Goal: Communication & Community: Answer question/provide support

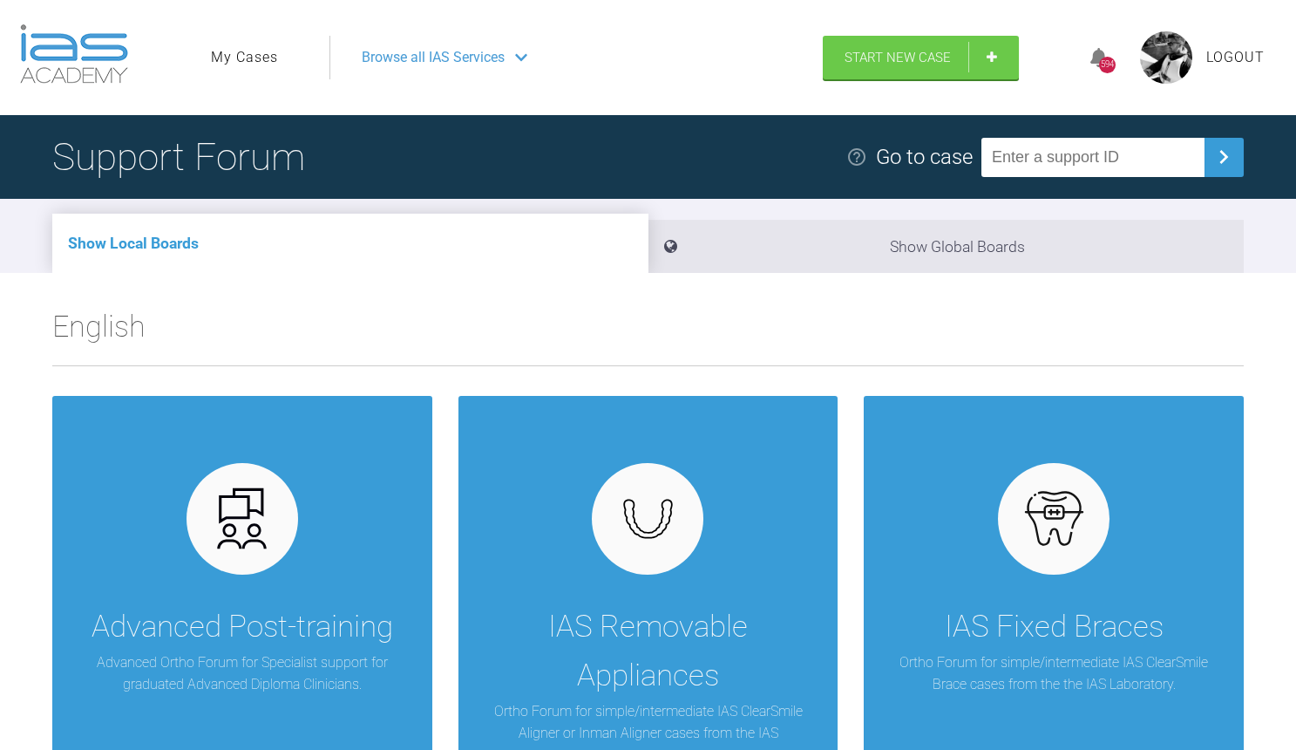
click at [255, 57] on link "My Cases" at bounding box center [244, 57] width 67 height 23
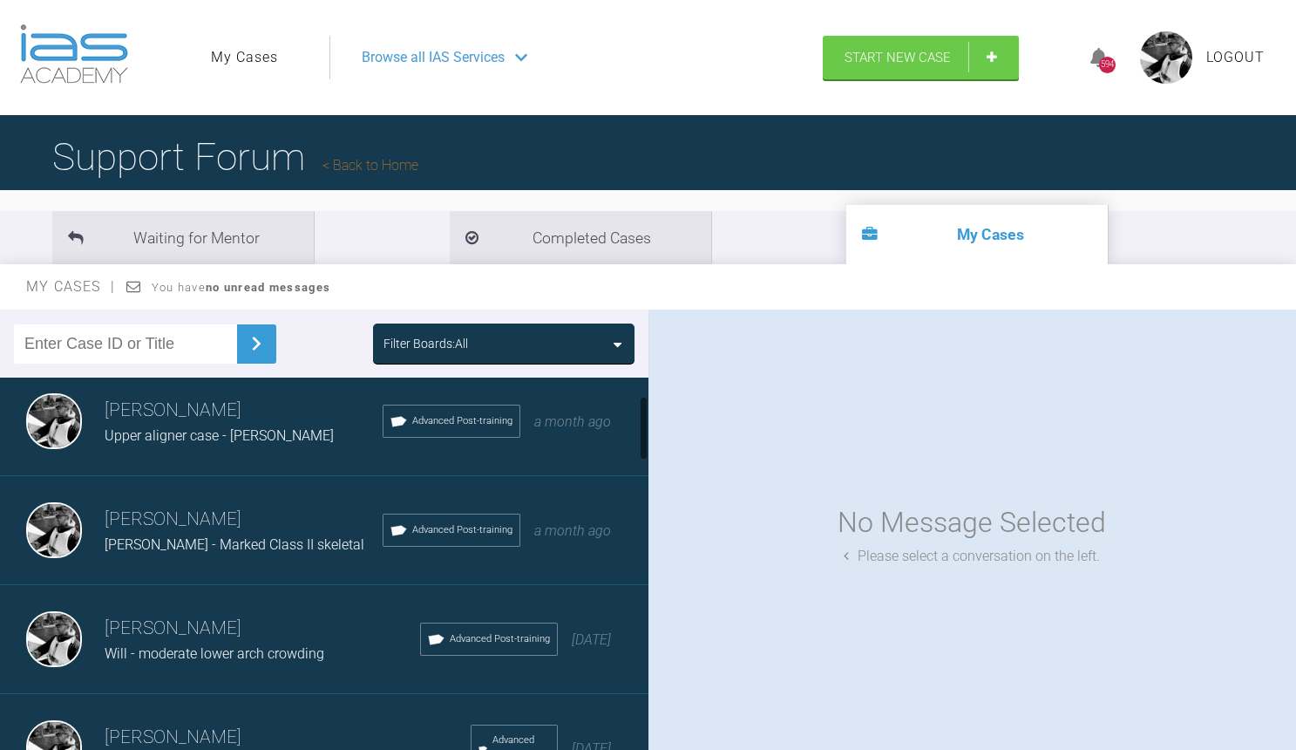
scroll to position [122, 0]
click at [289, 435] on div "Upper aligner case - [PERSON_NAME]" at bounding box center [244, 433] width 278 height 23
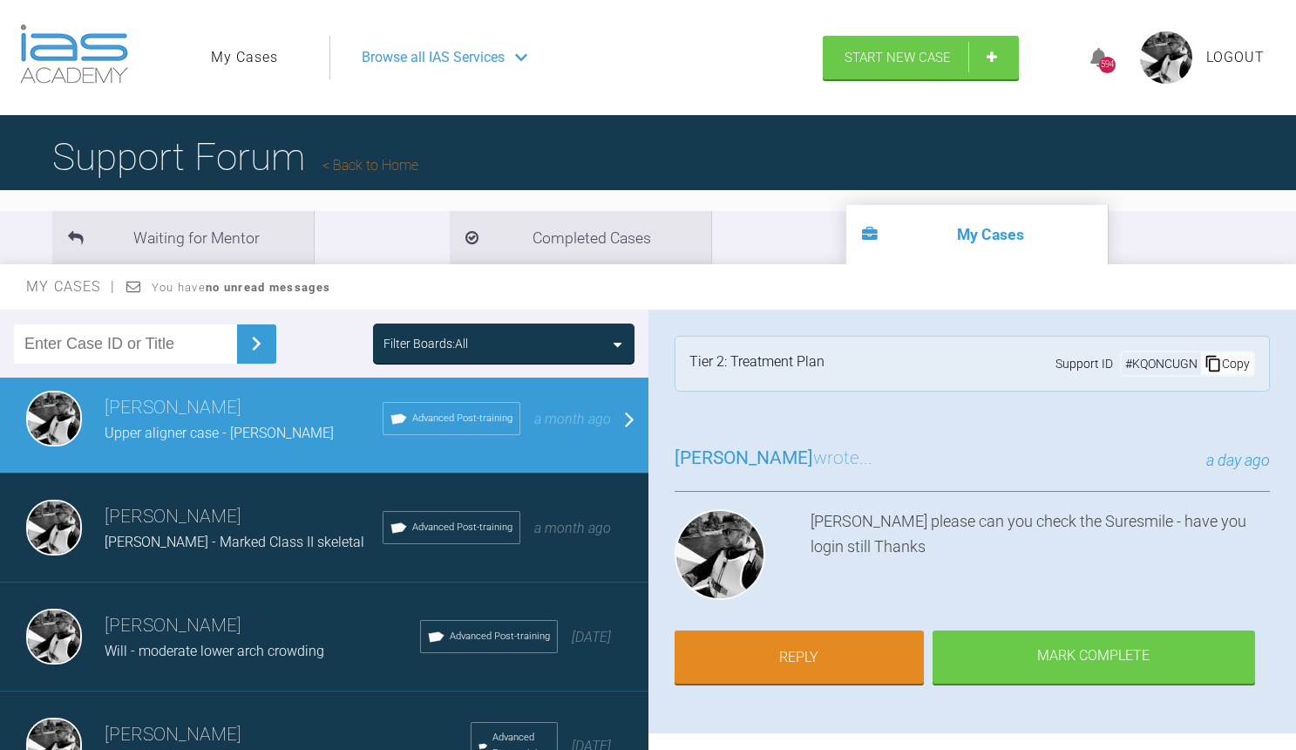
click at [273, 502] on h3 "[PERSON_NAME]" at bounding box center [244, 517] width 278 height 30
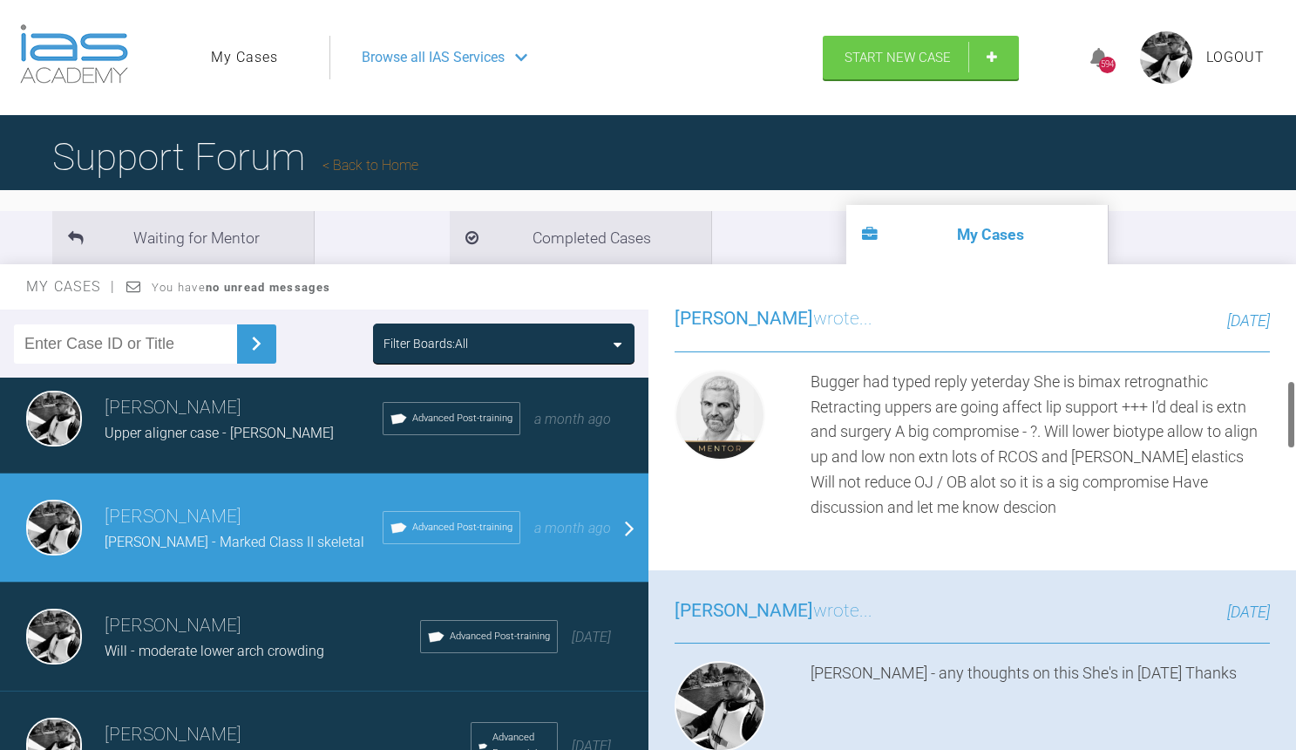
scroll to position [447, 0]
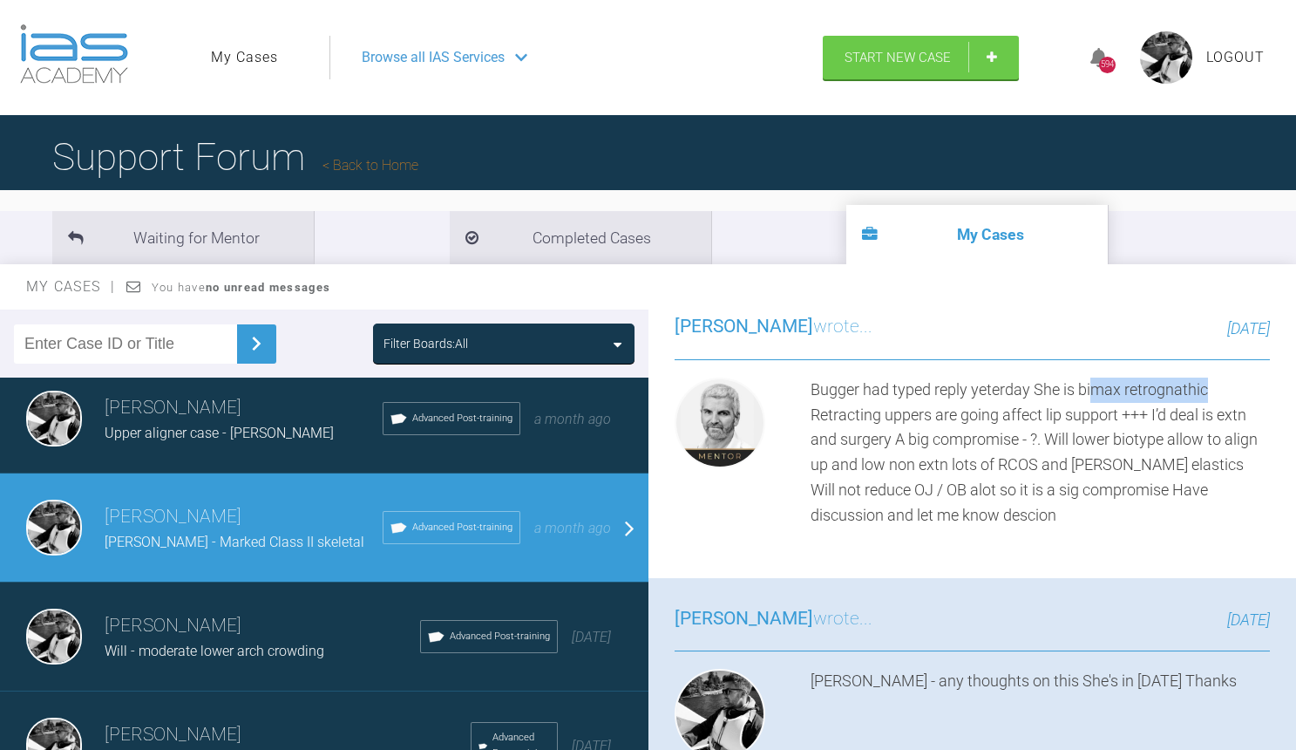
drag, startPoint x: 1213, startPoint y: 378, endPoint x: 1091, endPoint y: 383, distance: 121.2
click at [1091, 383] on div "Bugger had typed reply yeterday She is bimax retrognathic Retracting uppers are…" at bounding box center [1041, 452] width 460 height 151
click at [924, 432] on div "Bugger had typed reply yeterday She is bimax retrognathic Retracting uppers are…" at bounding box center [1041, 452] width 460 height 151
click at [892, 432] on div "Bugger had typed reply yeterday She is bimax retrognathic Retracting uppers are…" at bounding box center [1041, 452] width 460 height 151
drag, startPoint x: 999, startPoint y: 455, endPoint x: 1038, endPoint y: 459, distance: 39.5
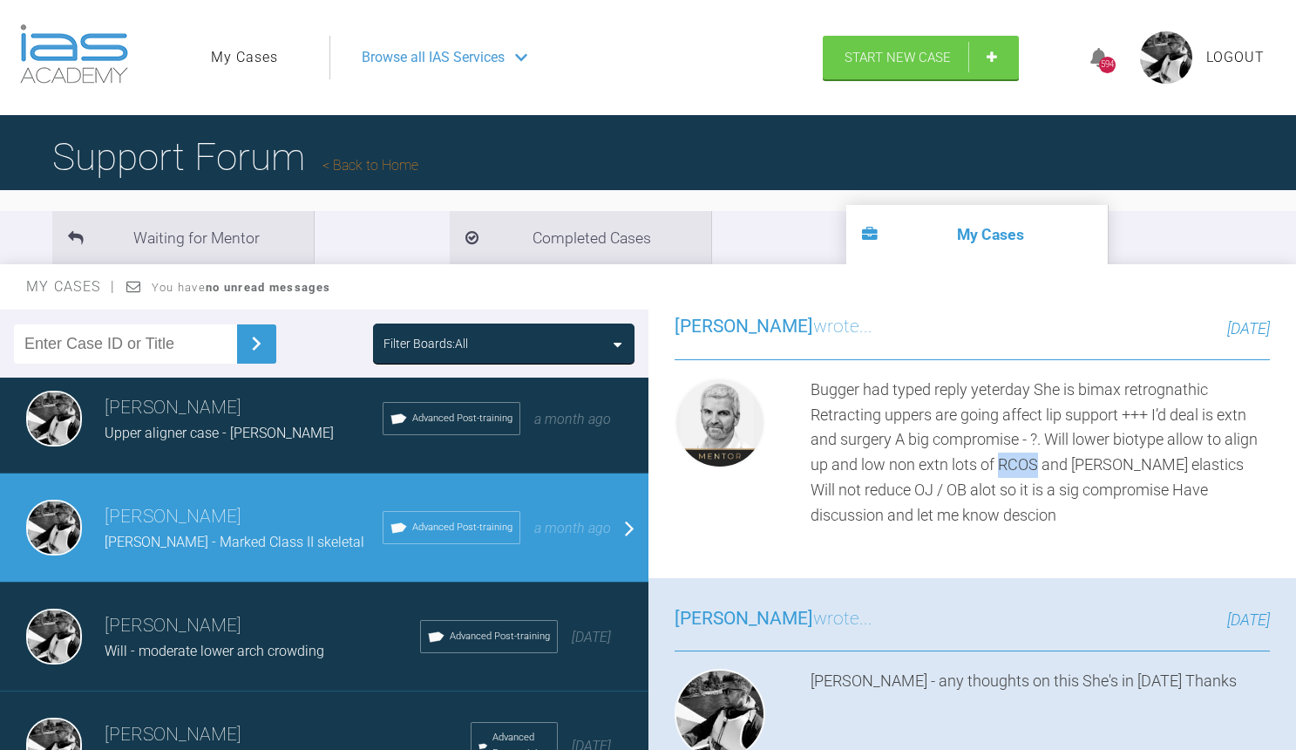
click at [1038, 459] on div "Bugger had typed reply yeterday She is bimax retrognathic Retracting uppers are…" at bounding box center [1041, 452] width 460 height 151
click at [1029, 486] on div "Bugger had typed reply yeterday She is bimax retrognathic Retracting uppers are…" at bounding box center [1041, 452] width 460 height 151
drag, startPoint x: 1000, startPoint y: 459, endPoint x: 1039, endPoint y: 459, distance: 39.2
click at [1039, 459] on div "Bugger had typed reply yeterday She is bimax retrognathic Retracting uppers are…" at bounding box center [1041, 452] width 460 height 151
click at [1125, 471] on div "Bugger had typed reply yeterday She is bimax retrognathic Retracting uppers are…" at bounding box center [1041, 452] width 460 height 151
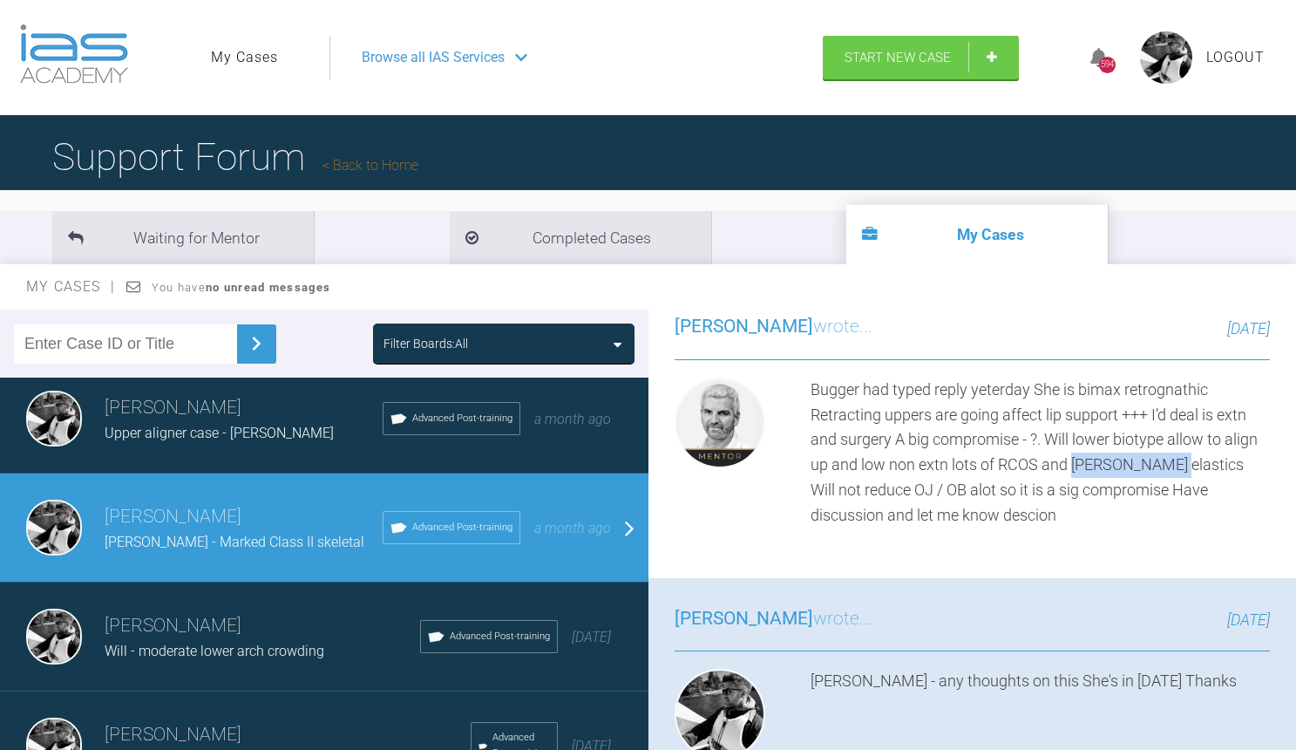
drag, startPoint x: 1070, startPoint y: 462, endPoint x: 1154, endPoint y: 459, distance: 83.8
click at [1154, 459] on div "Bugger had typed reply yeterday She is bimax retrognathic Retracting uppers are…" at bounding box center [1041, 452] width 460 height 151
click at [1166, 471] on div "Bugger had typed reply yeterday She is bimax retrognathic Retracting uppers are…" at bounding box center [1041, 452] width 460 height 151
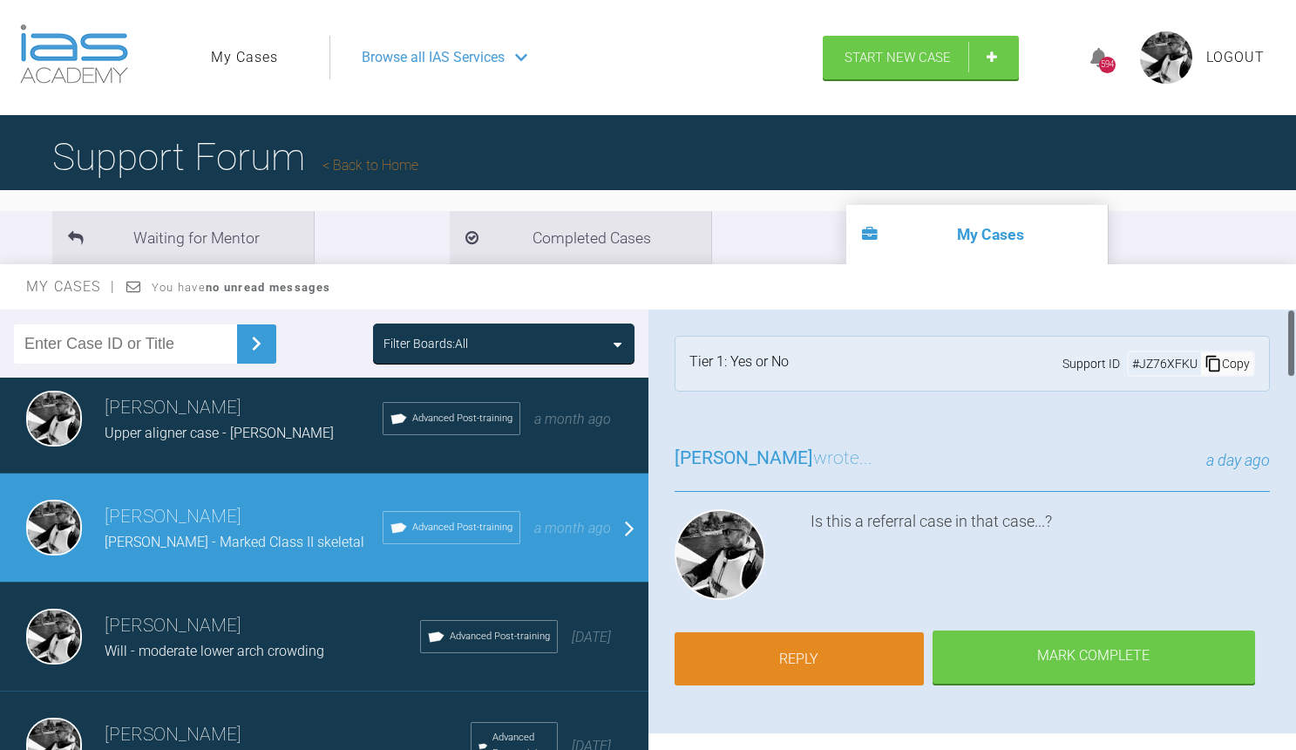
scroll to position [-1, 0]
click at [826, 666] on link "Reply" at bounding box center [799, 659] width 249 height 54
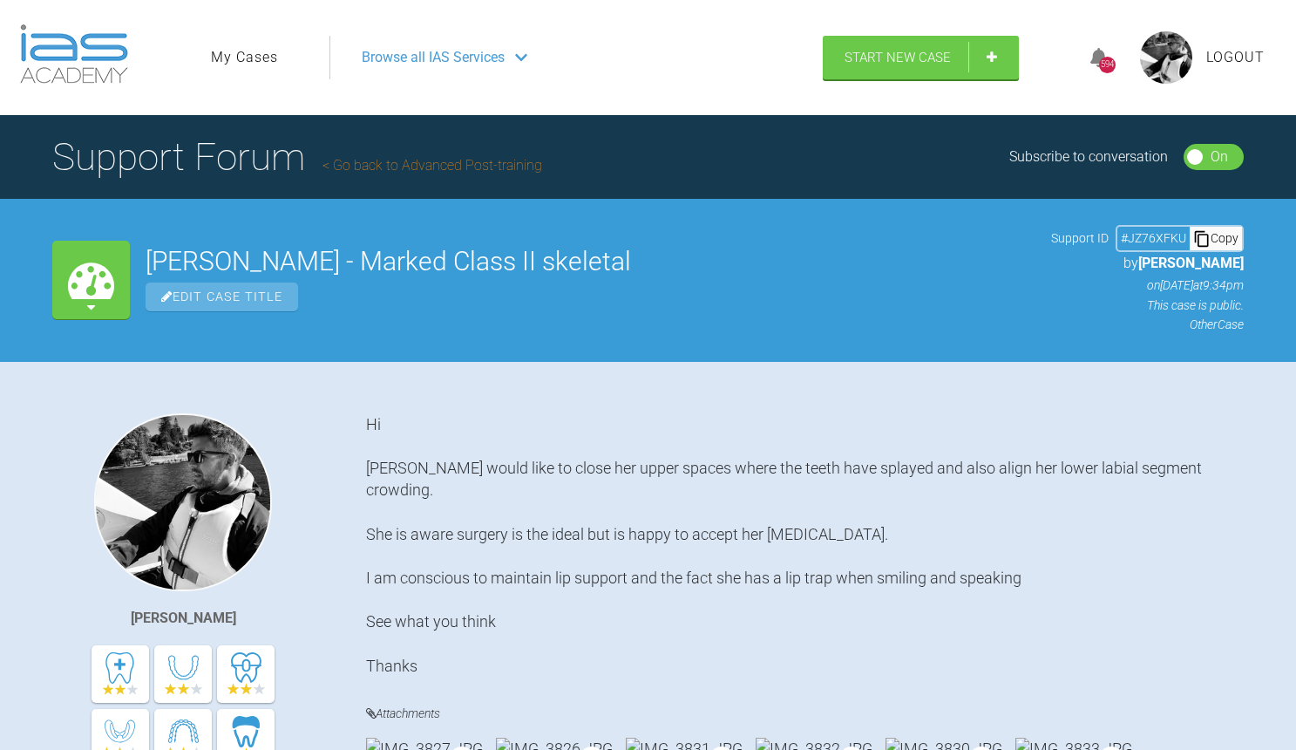
scroll to position [4248, 0]
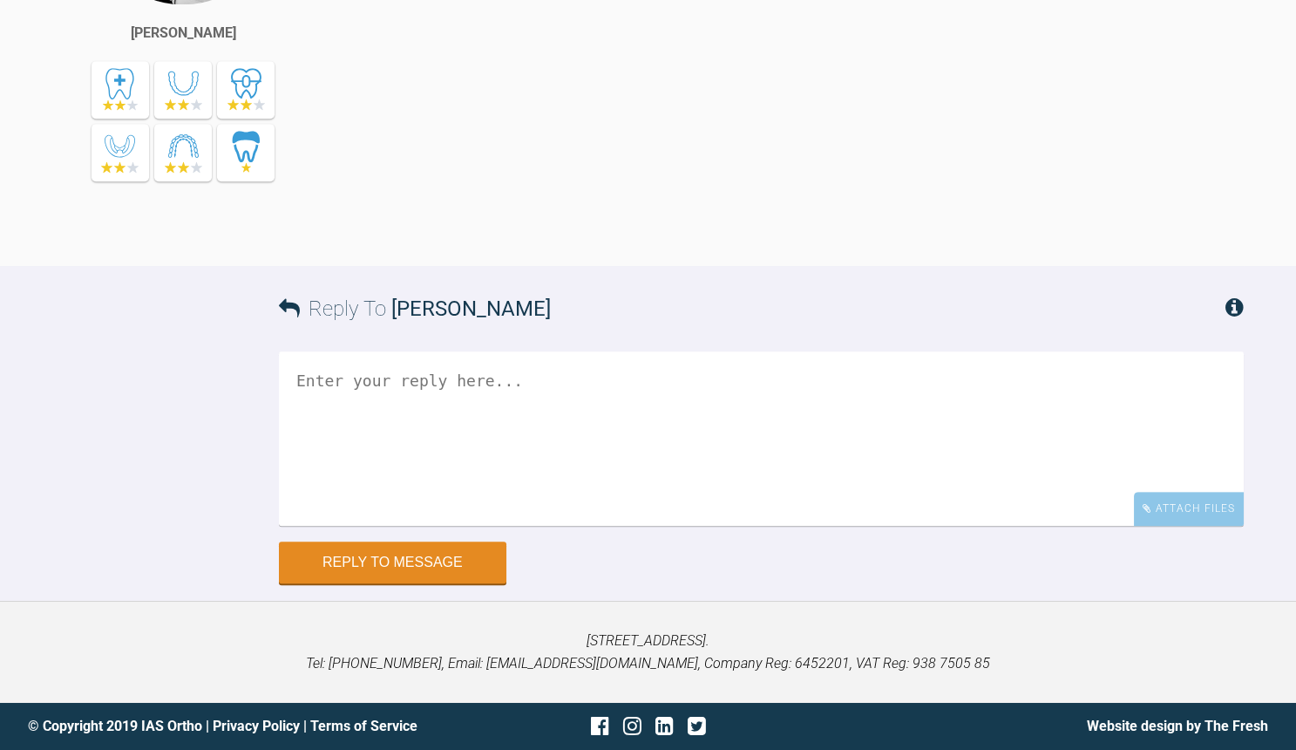
click at [608, 465] on textarea at bounding box center [761, 438] width 965 height 174
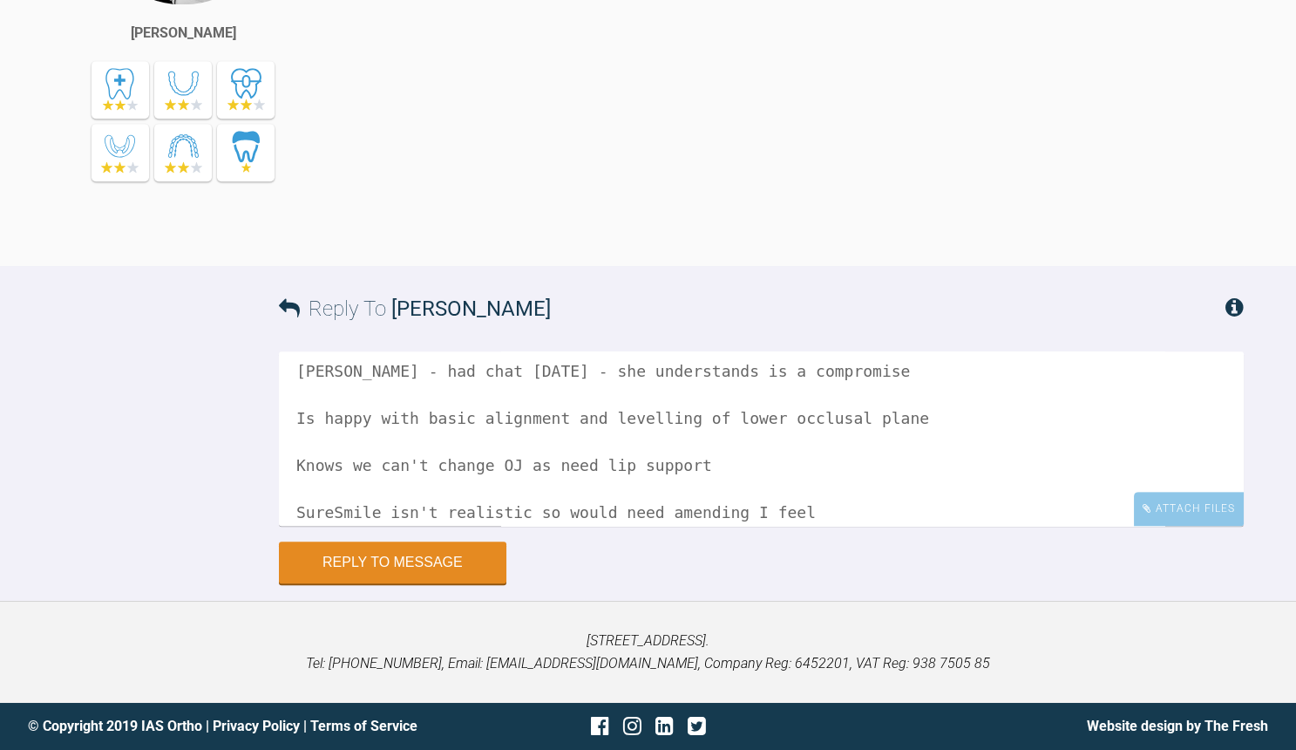
scroll to position [8, 0]
type textarea "[PERSON_NAME] - had chat [DATE] - she understands is a compromise Is happy with…"
click at [419, 561] on button "Reply to Message" at bounding box center [393, 564] width 228 height 42
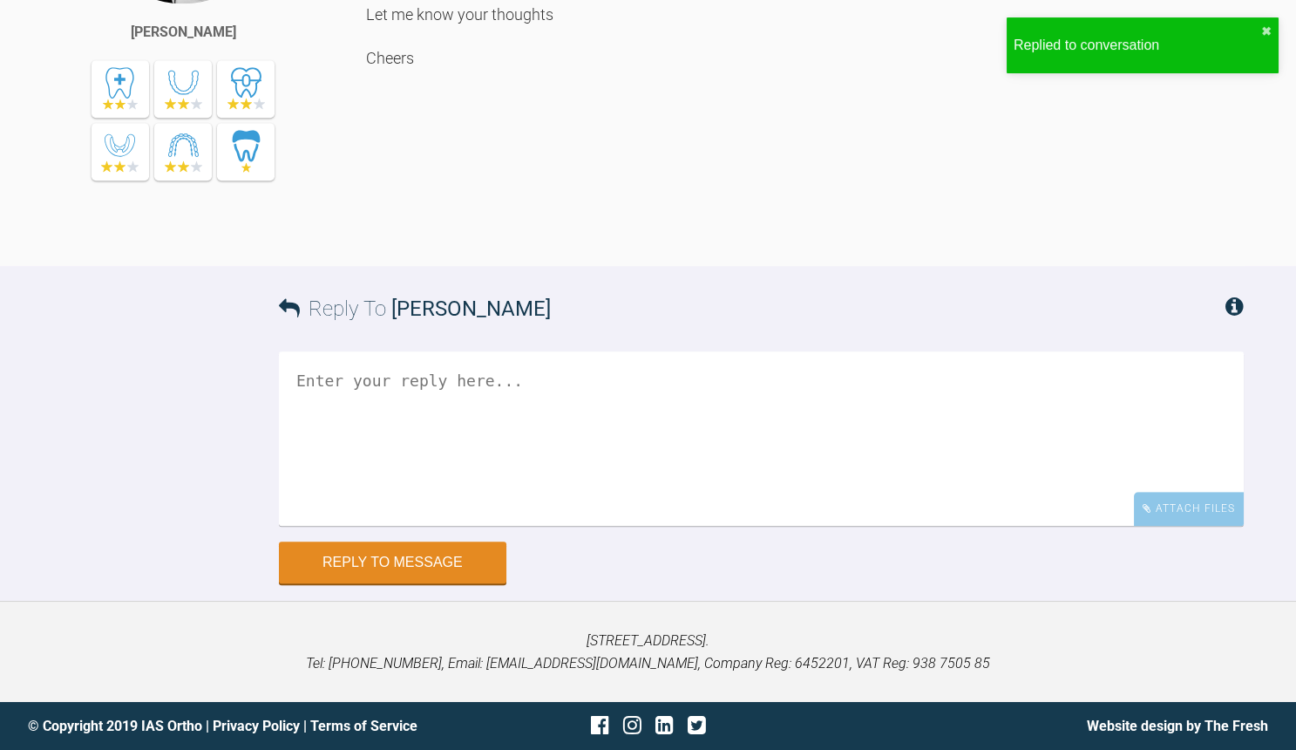
scroll to position [4783, 0]
